Goal: Task Accomplishment & Management: Use online tool/utility

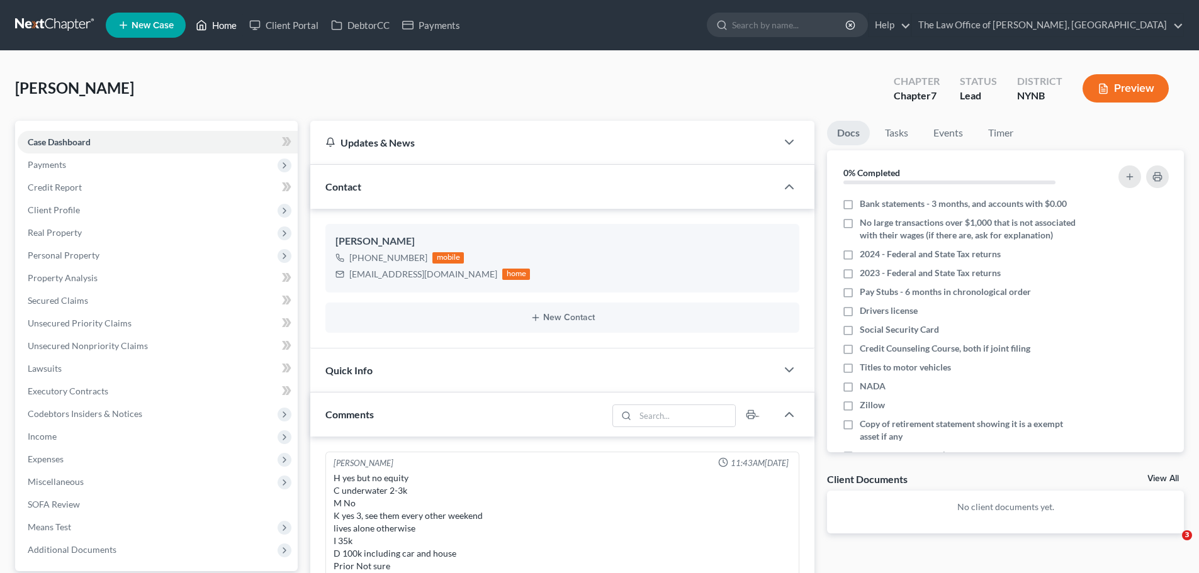
click at [213, 29] on link "Home" at bounding box center [215, 25] width 53 height 23
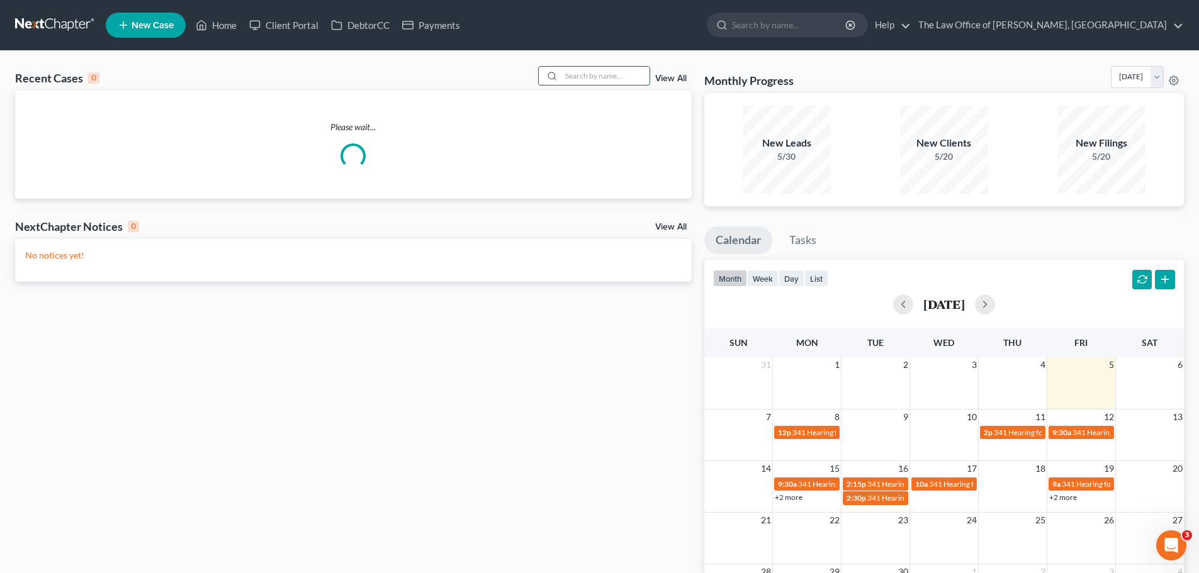
click at [593, 76] on input "search" at bounding box center [605, 76] width 88 height 18
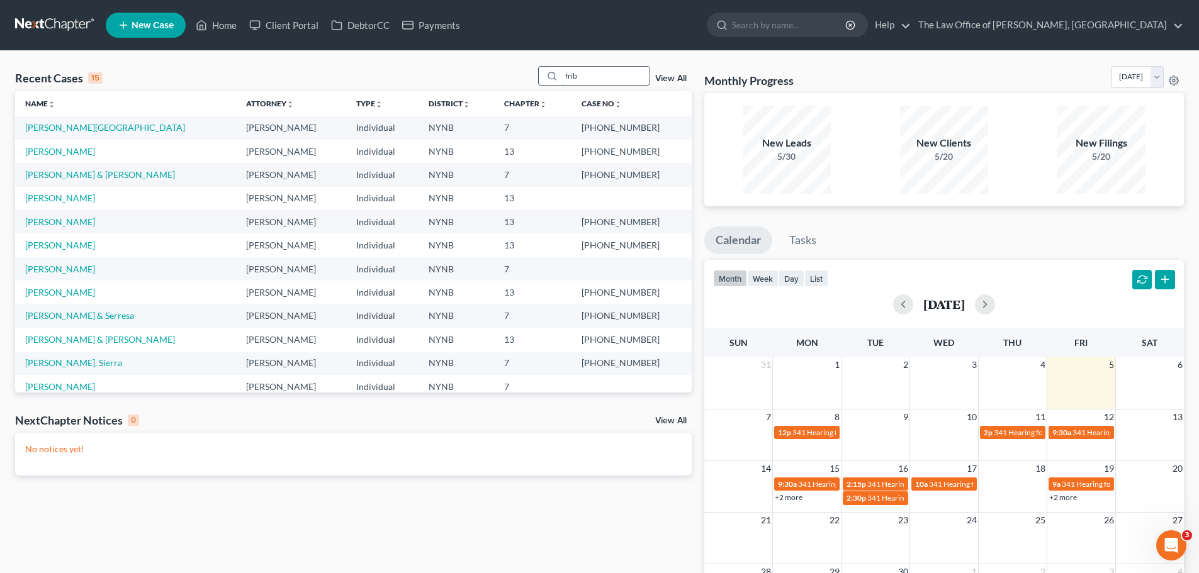
type input "frib"
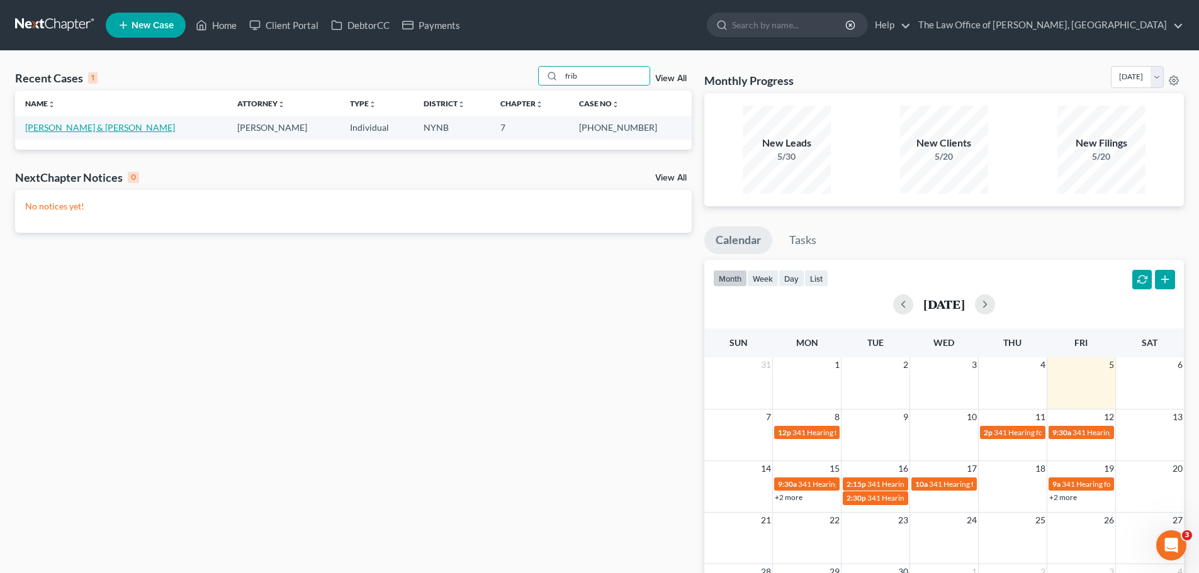
click at [63, 125] on link "[PERSON_NAME] & [PERSON_NAME]" at bounding box center [100, 127] width 150 height 11
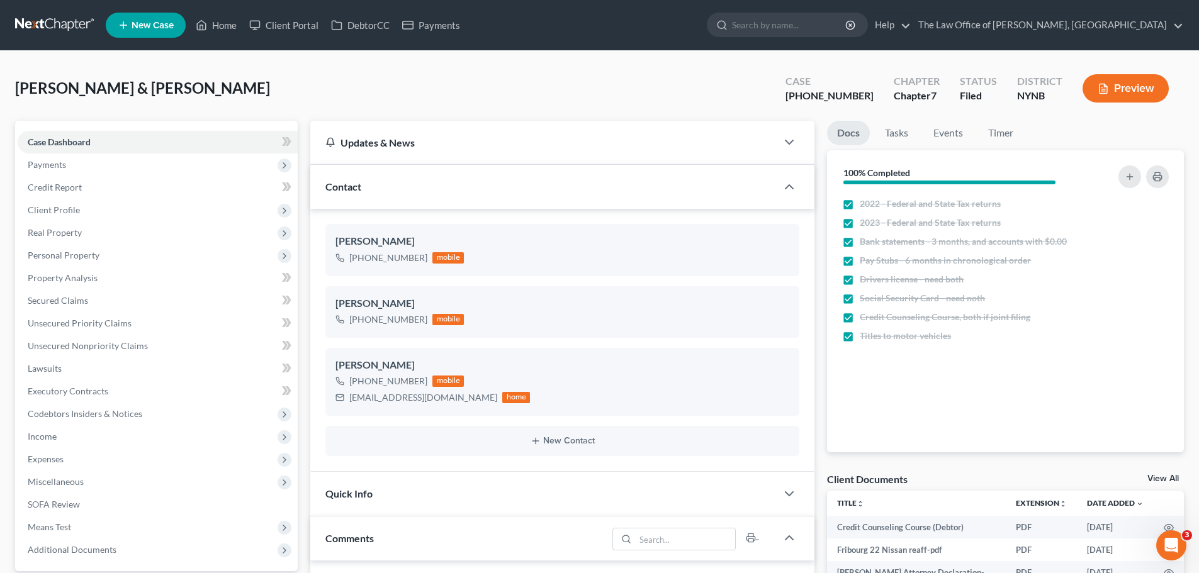
scroll to position [93, 0]
click at [107, 349] on span "Unsecured Nonpriority Claims" at bounding box center [88, 345] width 120 height 11
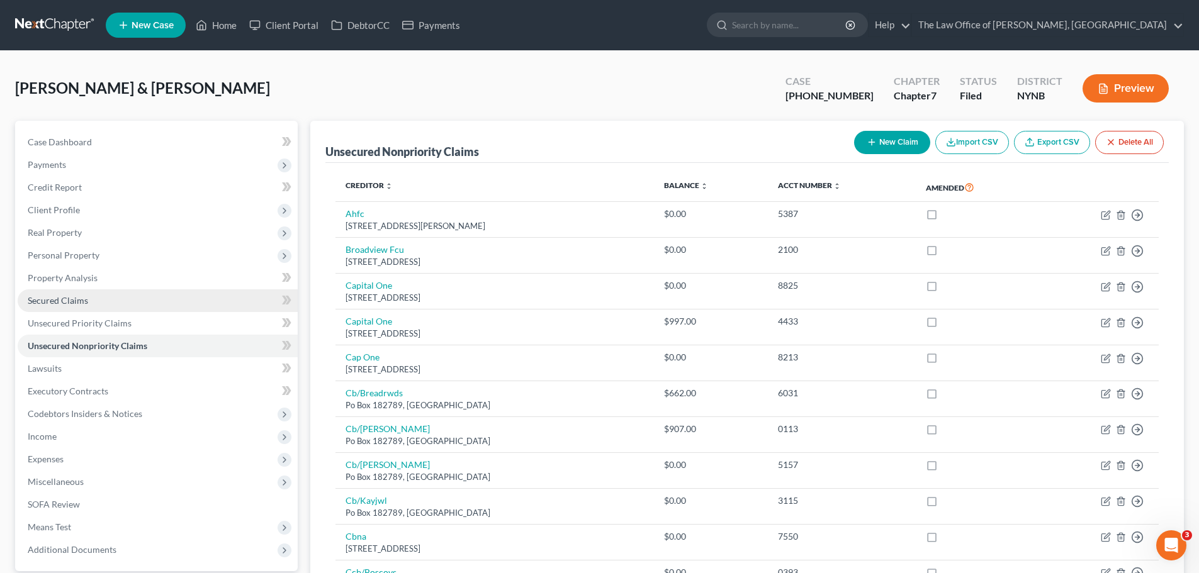
click at [60, 300] on span "Secured Claims" at bounding box center [58, 300] width 60 height 11
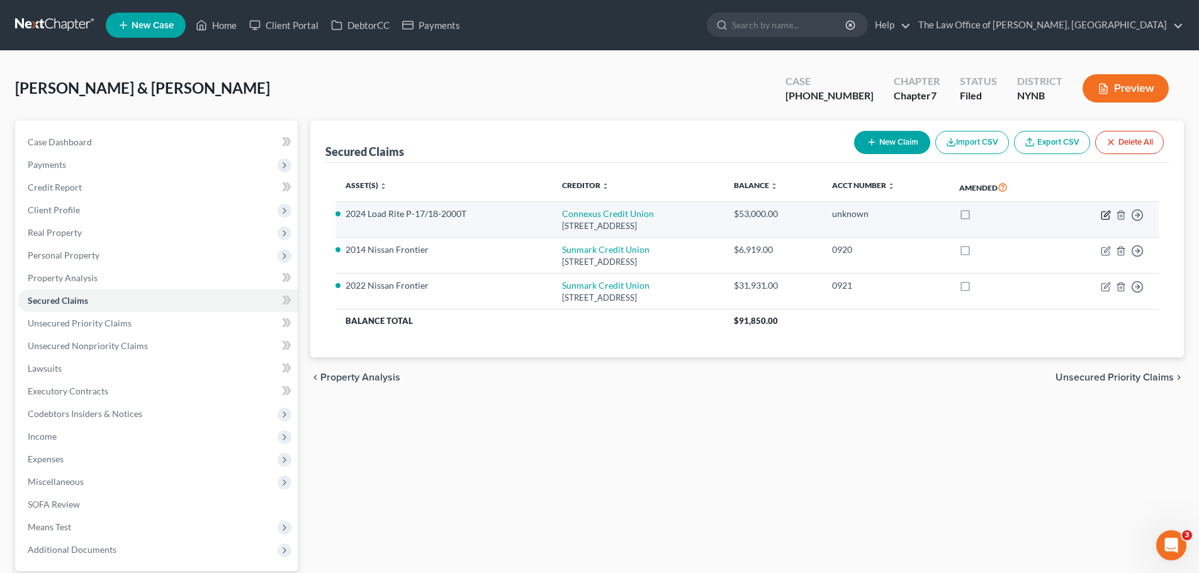
click at [1103, 215] on icon "button" at bounding box center [1106, 215] width 10 height 10
select select "52"
select select "9"
select select "0"
select select "2"
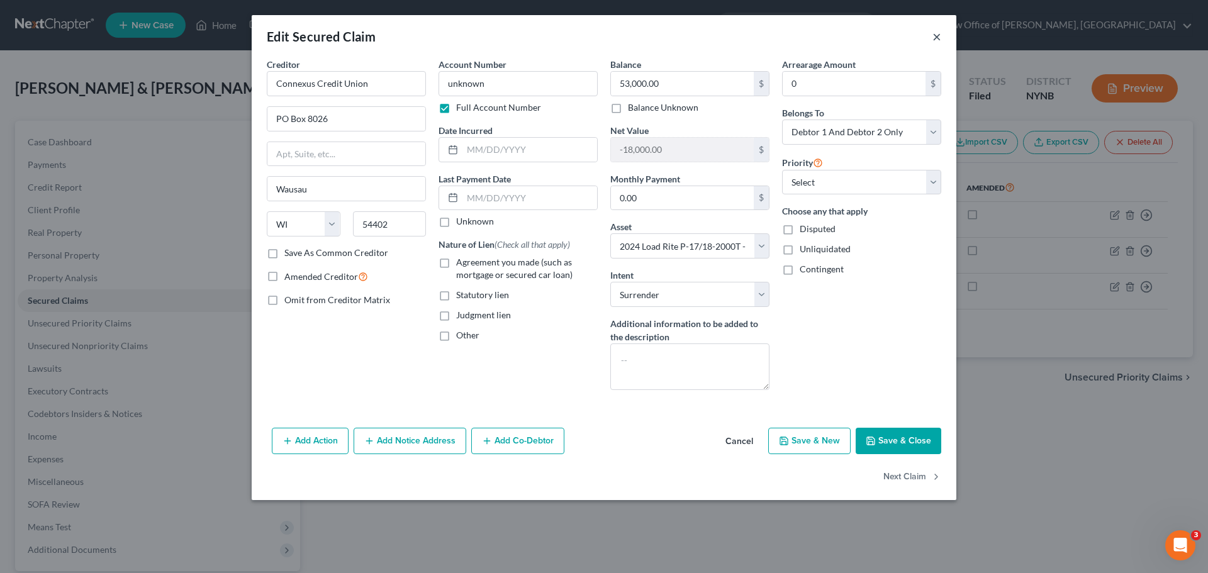
click at [935, 36] on button "×" at bounding box center [937, 36] width 9 height 15
